Goal: Navigation & Orientation: Find specific page/section

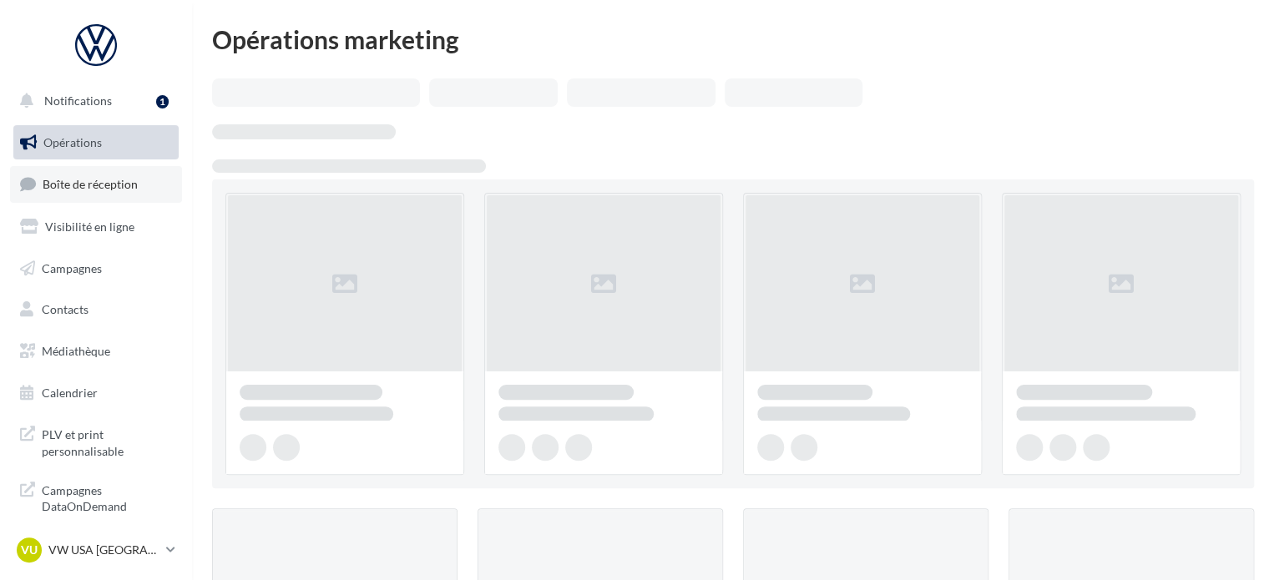
click at [119, 195] on link "Boîte de réception" at bounding box center [96, 184] width 172 height 36
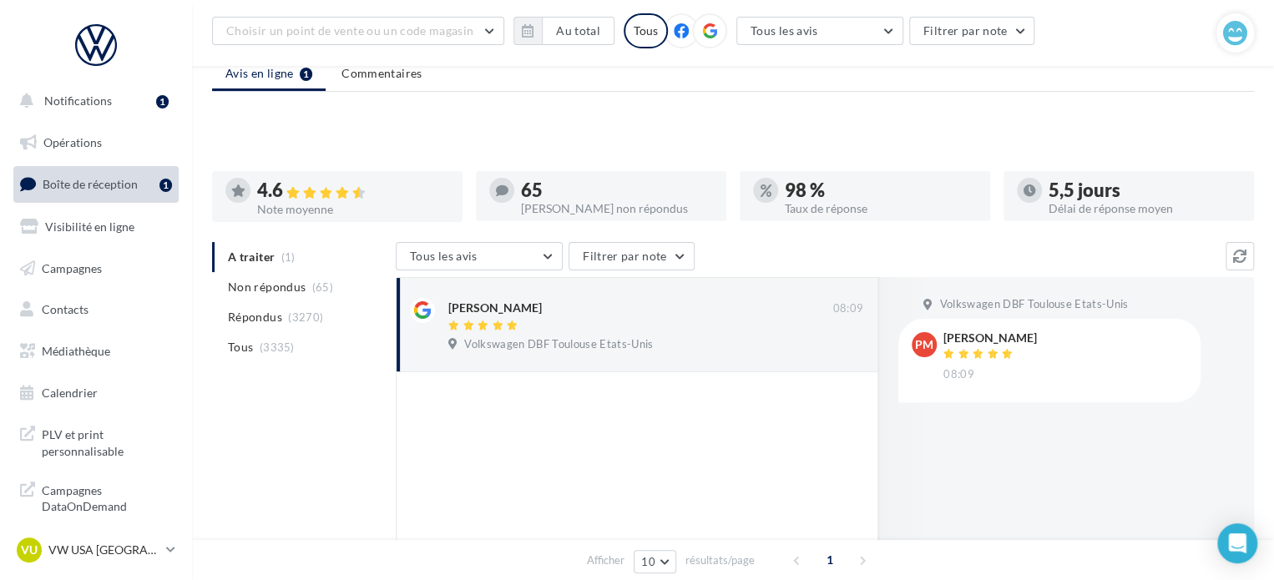
scroll to position [180, 0]
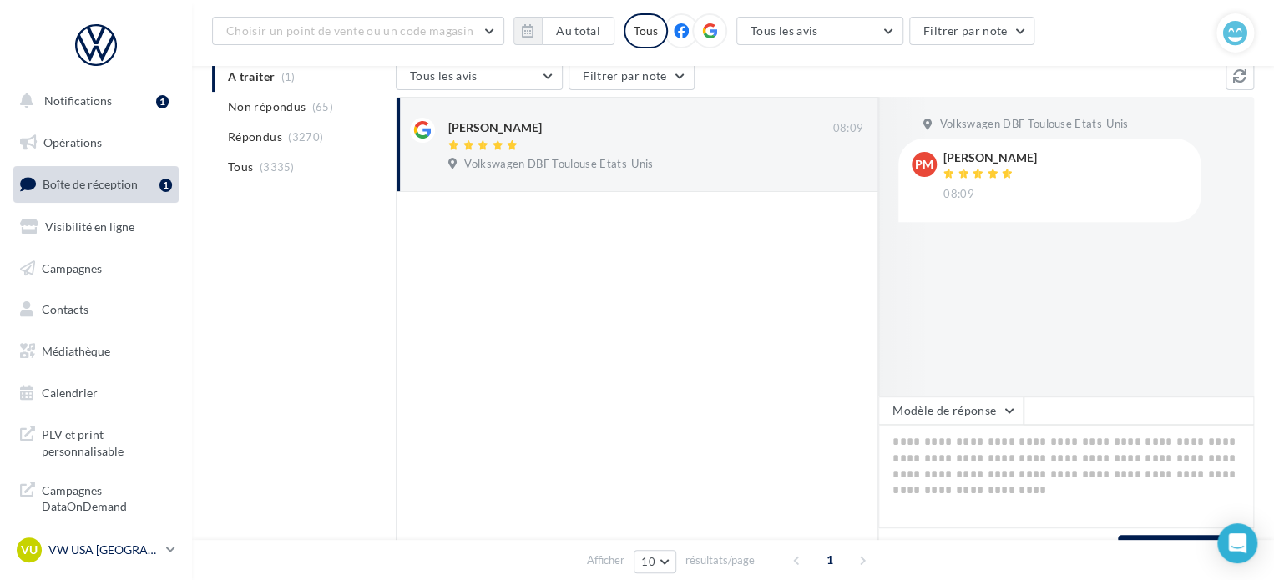
click at [147, 541] on div "VU VW USA TOULOUSE vw-tou-dup" at bounding box center [88, 550] width 143 height 25
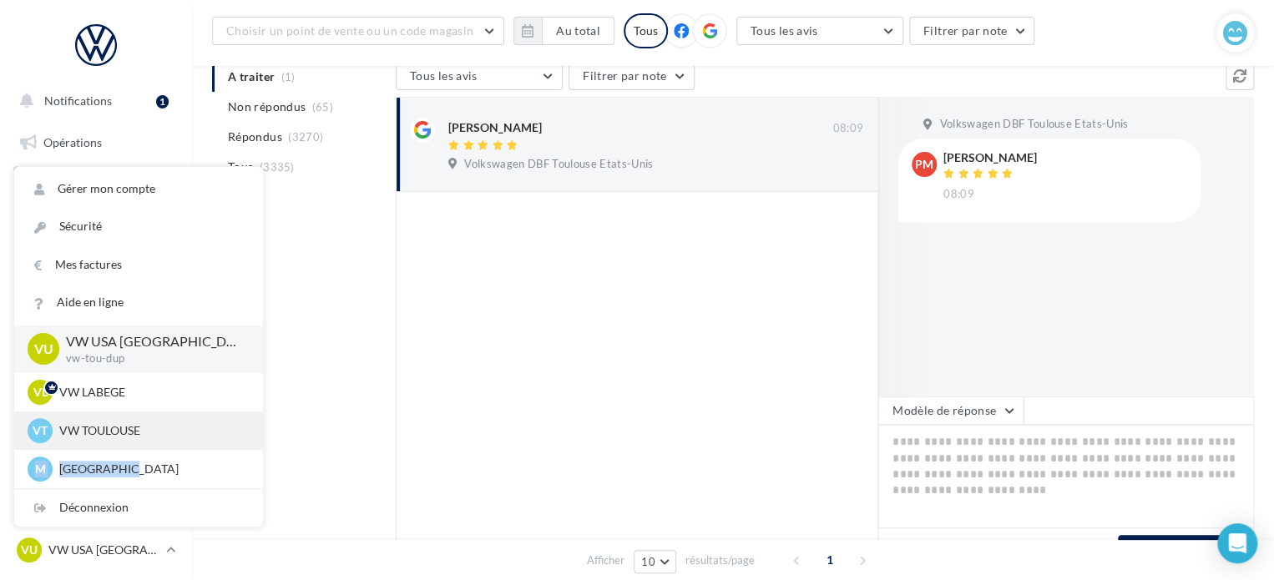
drag, startPoint x: 146, startPoint y: 475, endPoint x: 167, endPoint y: 430, distance: 49.7
click at [167, 430] on div "VU VW USA TOULOUSE vw-tou-dup VL VW LABEGE vw-lab-dup VT VW TOULOUSE vw-cap-dup…" at bounding box center [138, 407] width 249 height 163
click at [167, 430] on p "VW TOULOUSE" at bounding box center [151, 430] width 184 height 17
